Goal: Transaction & Acquisition: Purchase product/service

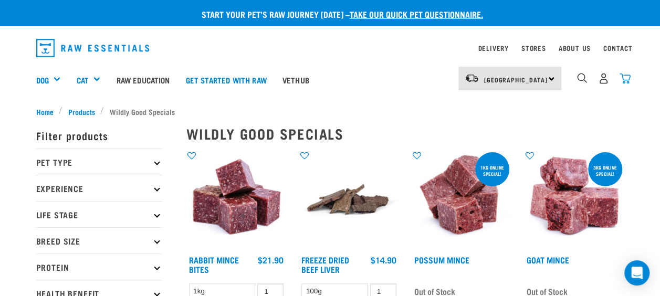
click at [628, 77] on img "dropdown navigation" at bounding box center [625, 78] width 11 height 11
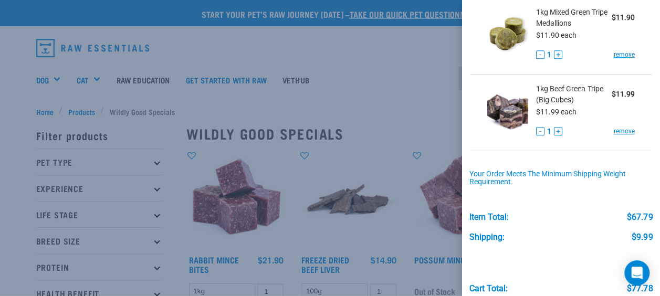
scroll to position [272, 0]
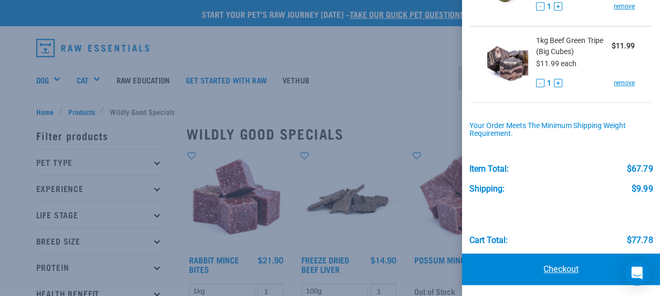
click at [571, 269] on link "Checkout" at bounding box center [561, 270] width 198 height 32
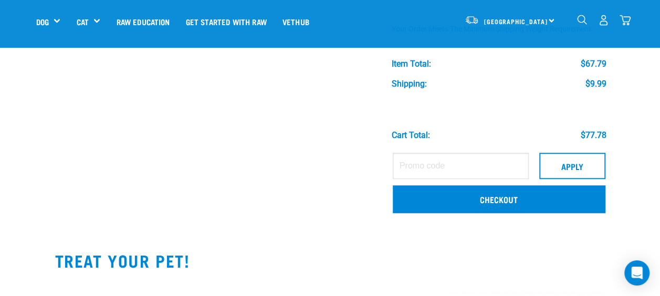
scroll to position [376, 0]
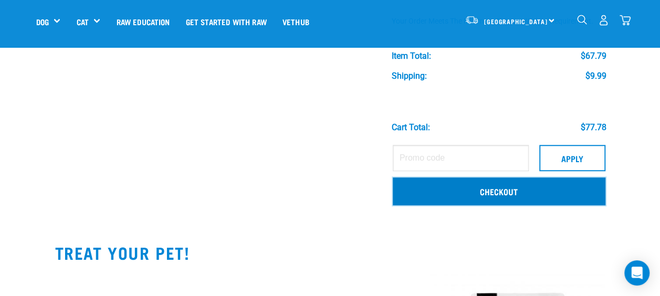
click at [502, 189] on link "Checkout" at bounding box center [499, 191] width 213 height 27
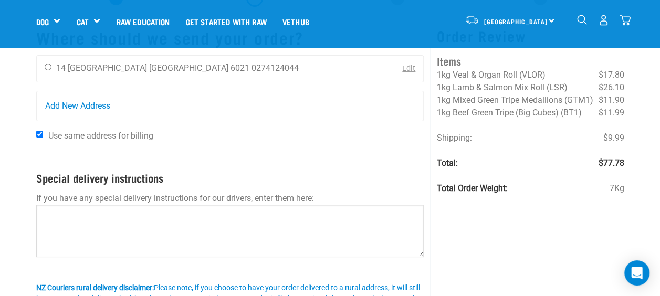
scroll to position [55, 0]
click at [49, 68] on input "radio" at bounding box center [48, 66] width 7 height 7
radio input "true"
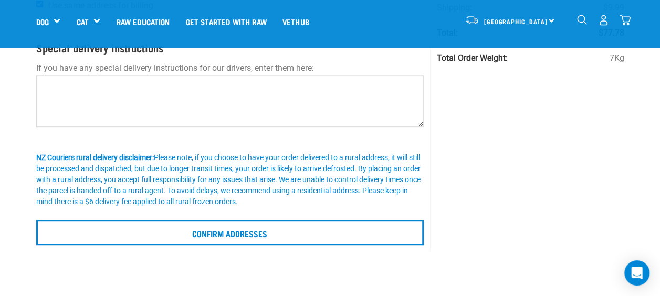
scroll to position [185, 0]
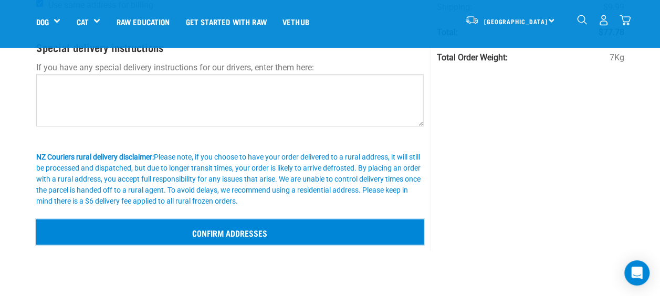
click at [257, 228] on input "Confirm addresses" at bounding box center [230, 232] width 388 height 25
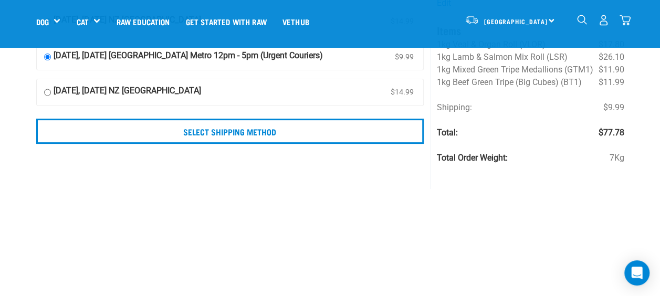
scroll to position [119, 0]
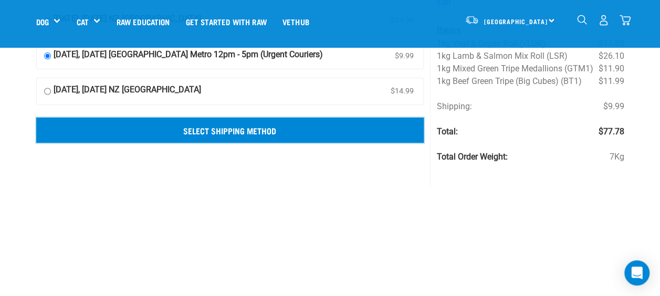
click at [256, 133] on input "Select Shipping Method" at bounding box center [230, 130] width 388 height 25
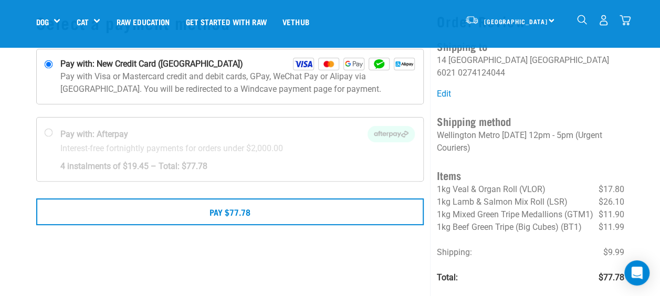
scroll to position [69, 0]
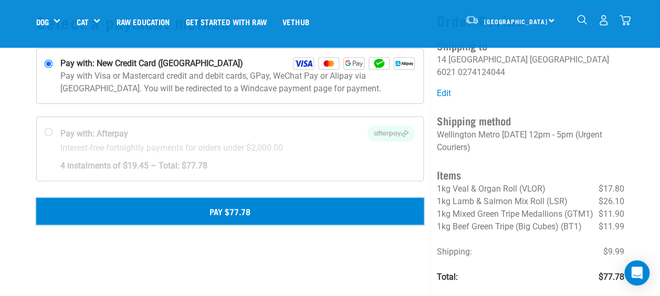
click at [233, 211] on button "Pay $77.78" at bounding box center [230, 211] width 388 height 26
